Goal: Information Seeking & Learning: Learn about a topic

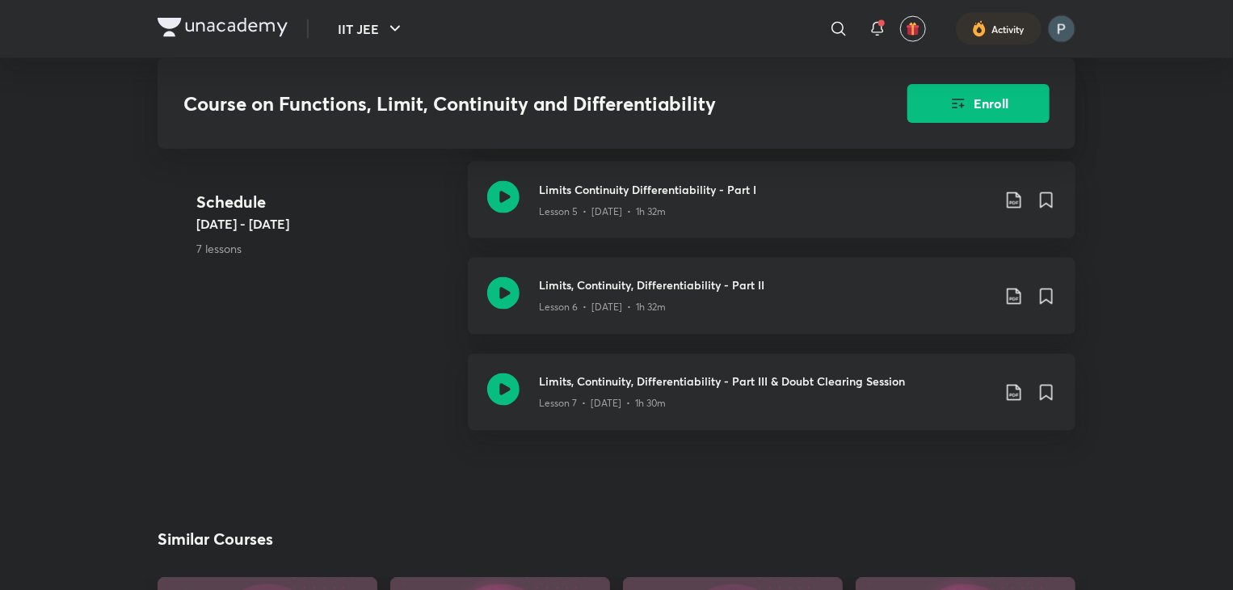
scroll to position [1278, 0]
click at [503, 287] on icon at bounding box center [503, 292] width 32 height 32
click at [507, 284] on icon at bounding box center [503, 292] width 32 height 32
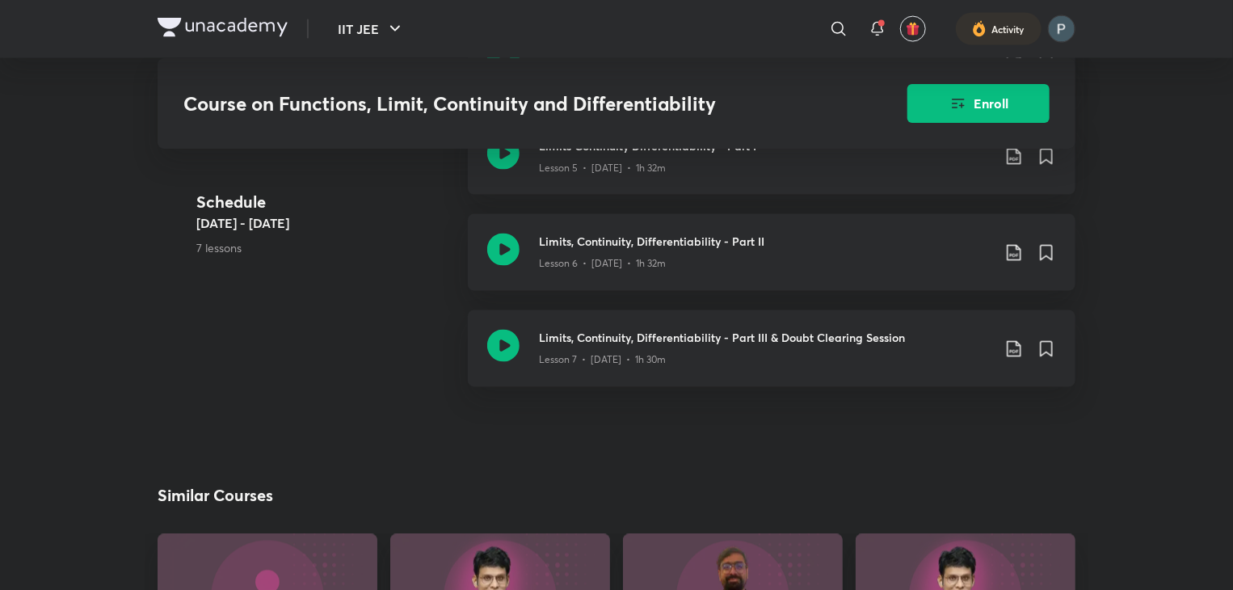
scroll to position [1325, 0]
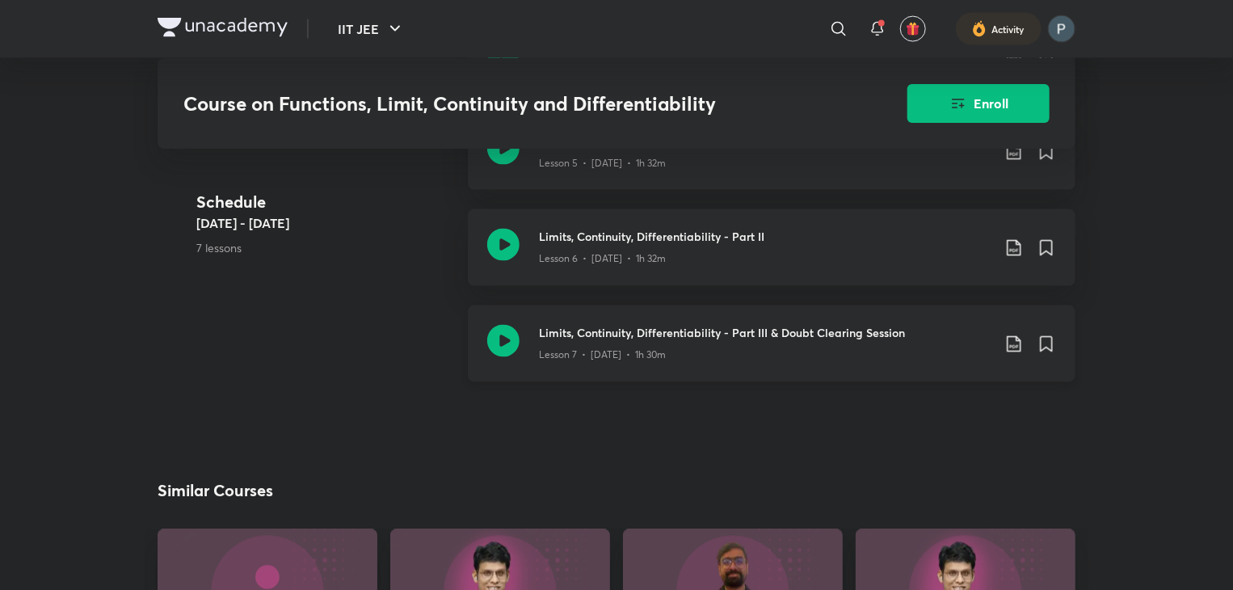
click at [501, 330] on icon at bounding box center [503, 341] width 32 height 32
